Goal: Task Accomplishment & Management: Use online tool/utility

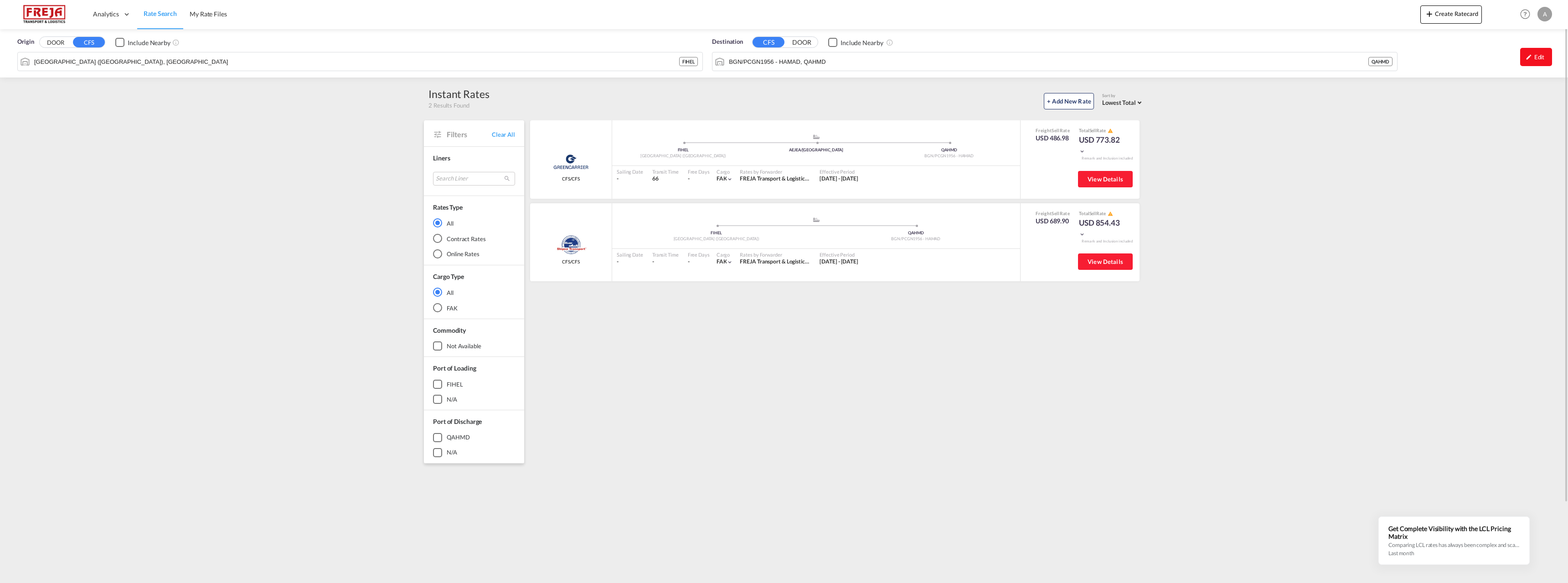
click at [1530, 58] on md-icon "icon-pencil" at bounding box center [1529, 57] width 6 height 6
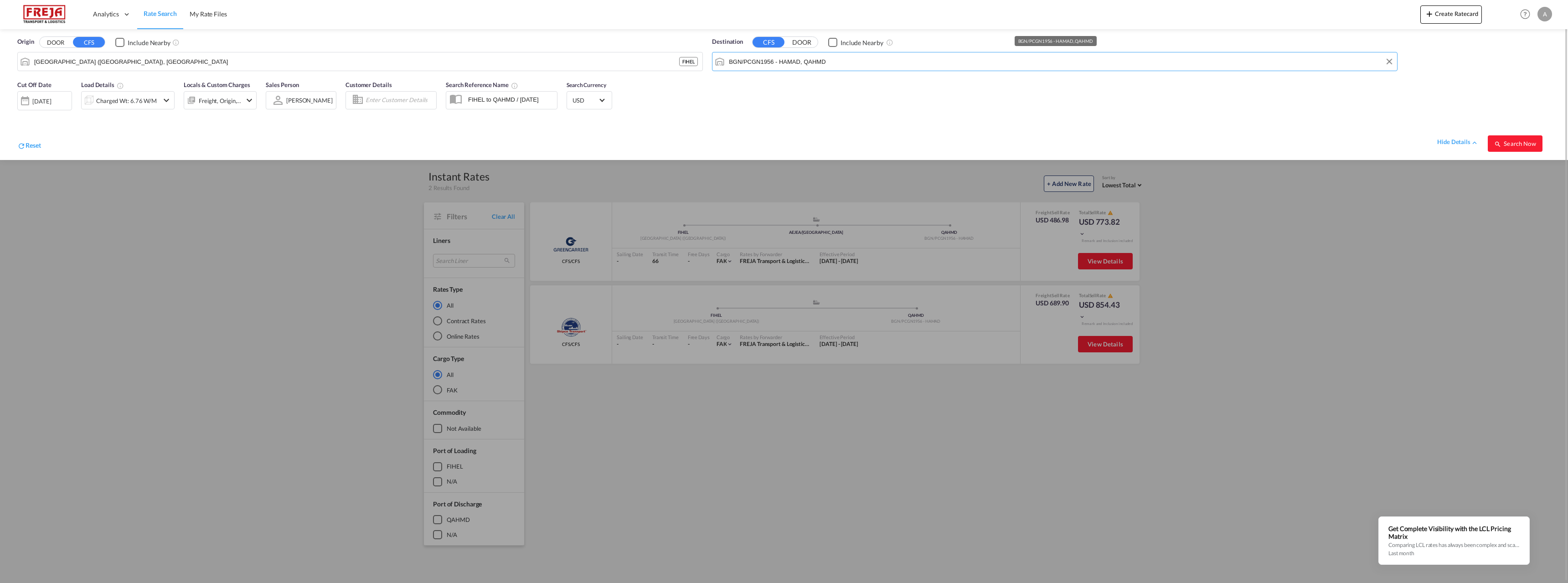
click at [759, 62] on input "BGN/PCGN1956 - HAMAD, QAHMD" at bounding box center [1060, 62] width 664 height 14
click at [122, 56] on input "[GEOGRAPHIC_DATA] ([GEOGRAPHIC_DATA]), [GEOGRAPHIC_DATA]" at bounding box center [365, 62] width 664 height 14
click at [71, 81] on div "[GEOGRAPHIC_DATA] , SH China CNSHA" at bounding box center [104, 86] width 174 height 27
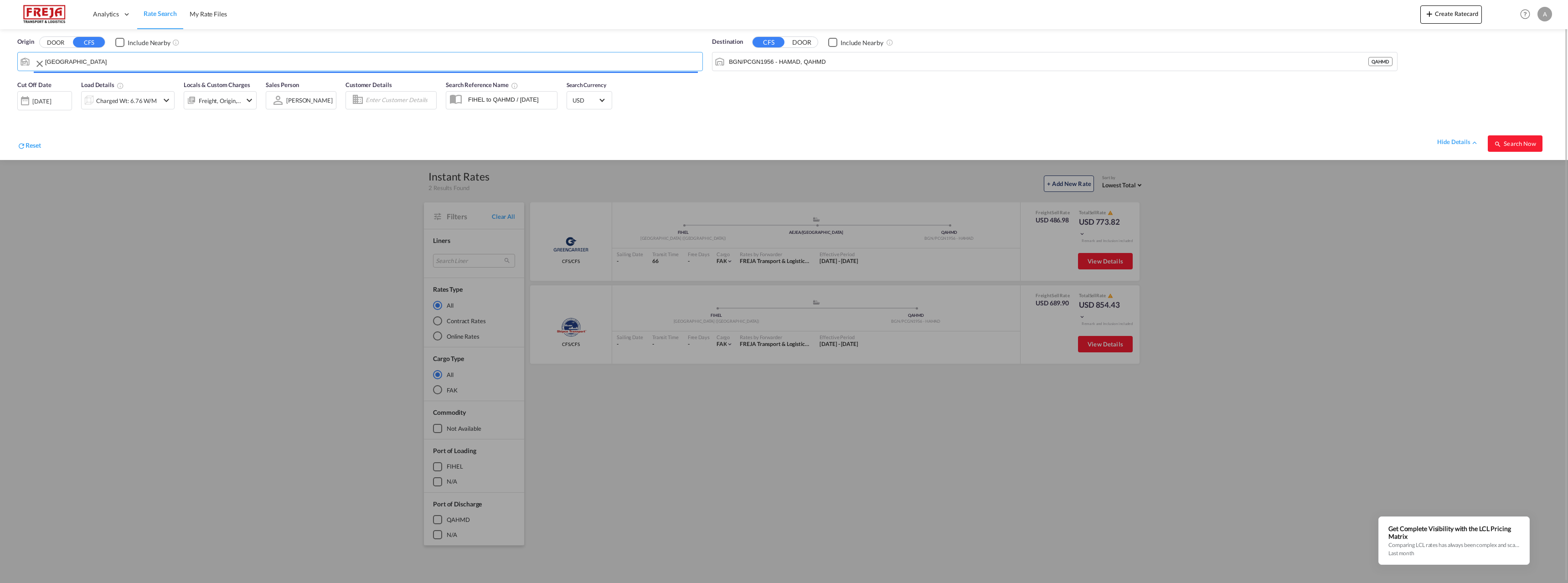
type input "[GEOGRAPHIC_DATA], SH, CNSHA"
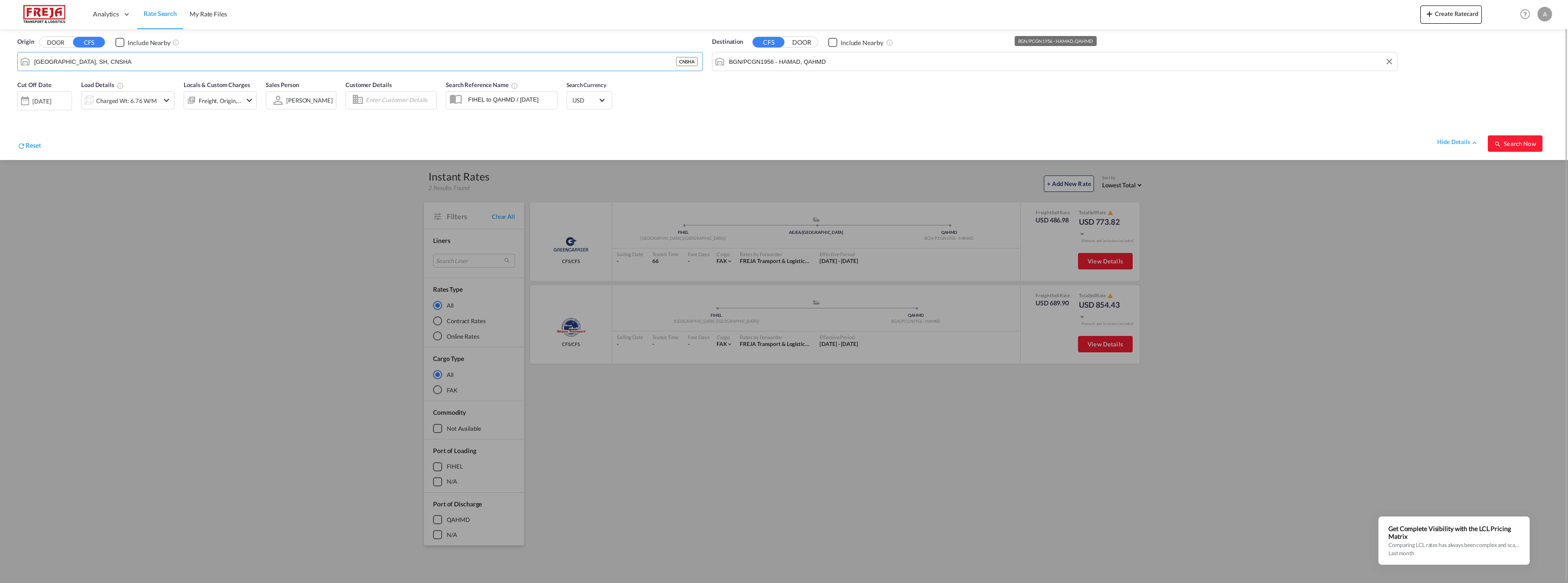
click at [772, 57] on input "BGN/PCGN1956 - HAMAD, QAHMD" at bounding box center [1060, 62] width 664 height 14
click at [760, 85] on div "[GEOGRAPHIC_DATA] ( [GEOGRAPHIC_DATA] ) [GEOGRAPHIC_DATA] [GEOGRAPHIC_DATA]" at bounding box center [799, 90] width 174 height 33
type input "[GEOGRAPHIC_DATA] ([GEOGRAPHIC_DATA]), [GEOGRAPHIC_DATA]"
click at [136, 102] on div "Charged Wt: 6.76 W/M" at bounding box center [126, 100] width 61 height 13
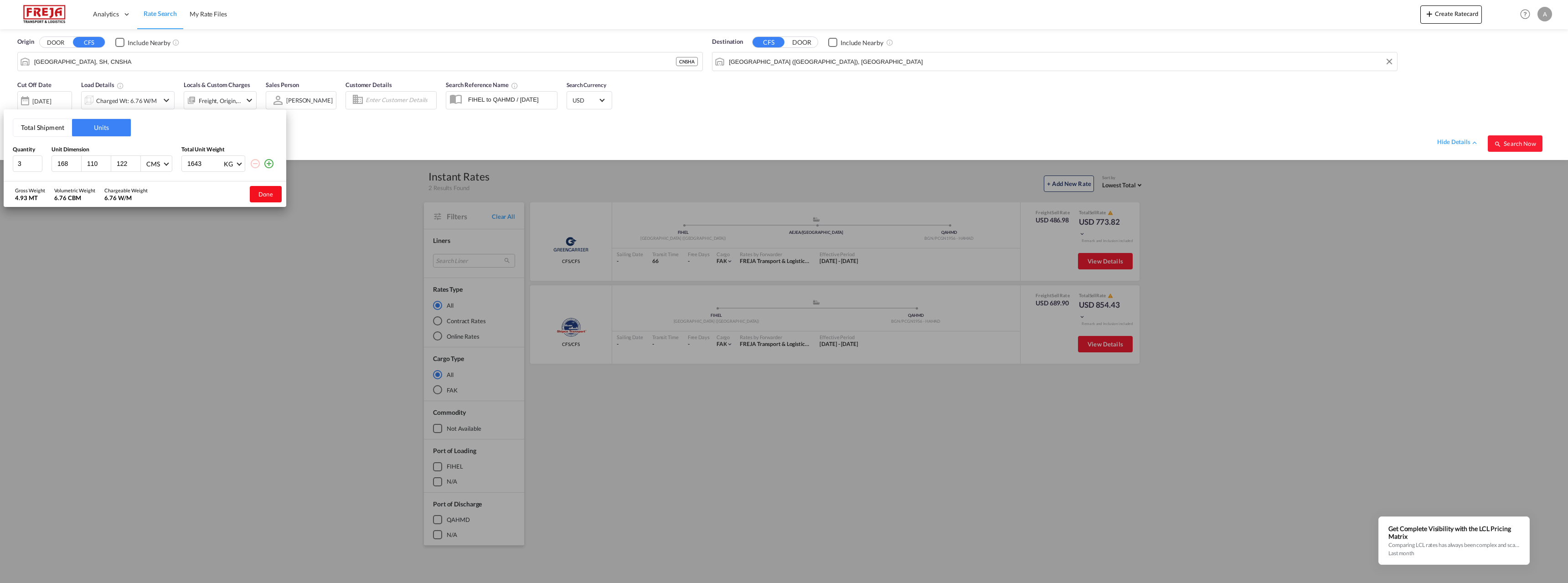
click at [268, 191] on button "Done" at bounding box center [265, 193] width 32 height 17
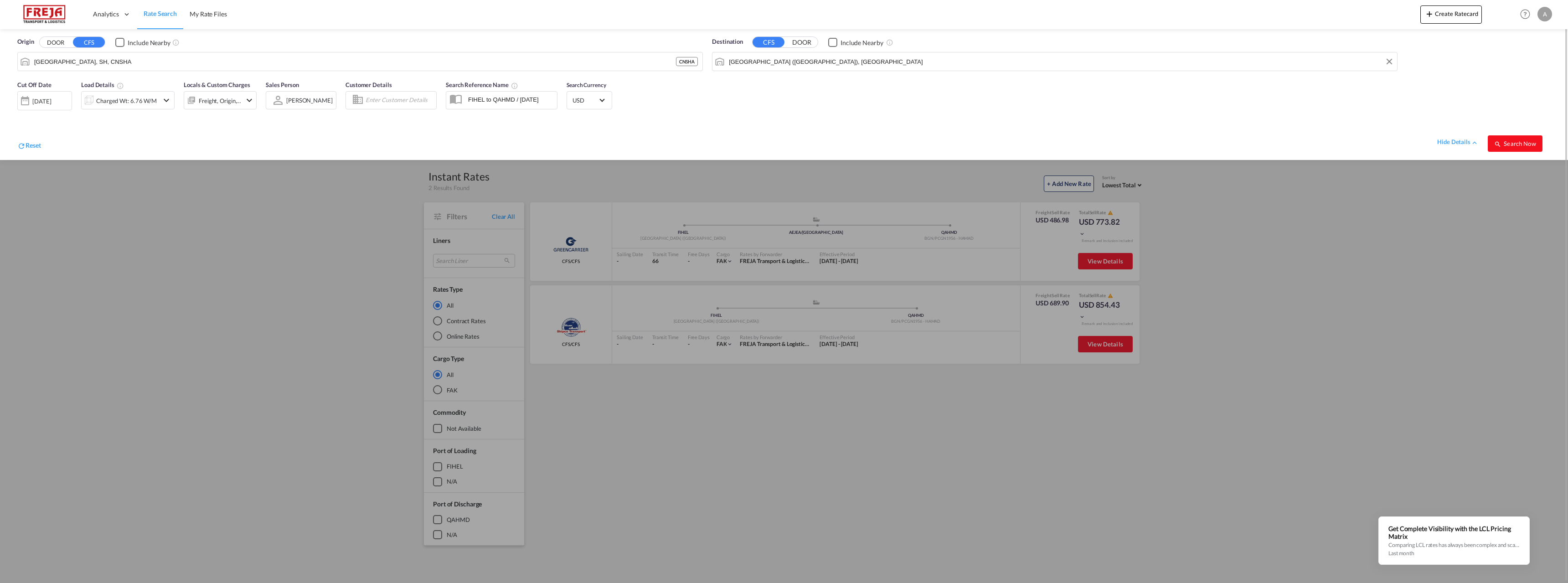
click at [1518, 146] on span "Search Now" at bounding box center [1516, 144] width 42 height 7
